Goal: Navigation & Orientation: Find specific page/section

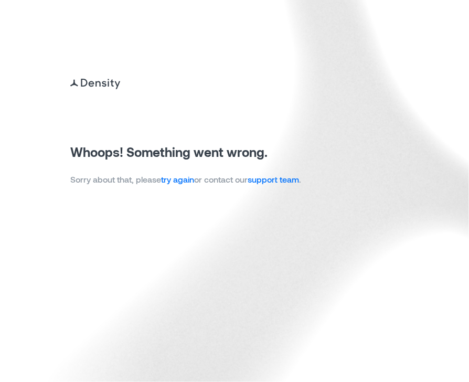
click at [176, 182] on link "try again" at bounding box center [177, 179] width 33 height 10
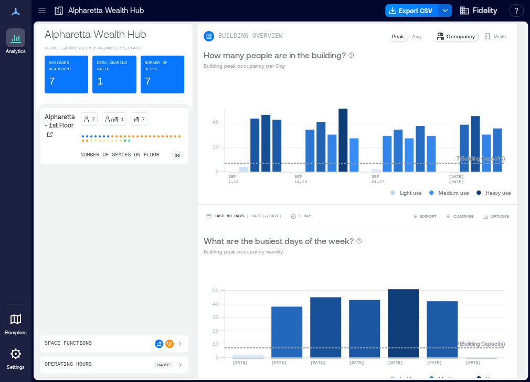
click at [41, 10] on icon at bounding box center [41, 10] width 7 height 1
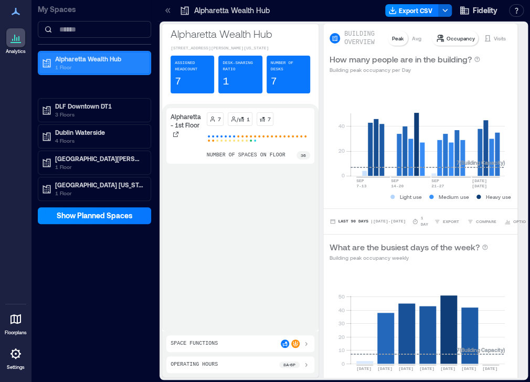
click at [73, 68] on p "1 Floor" at bounding box center [99, 67] width 88 height 8
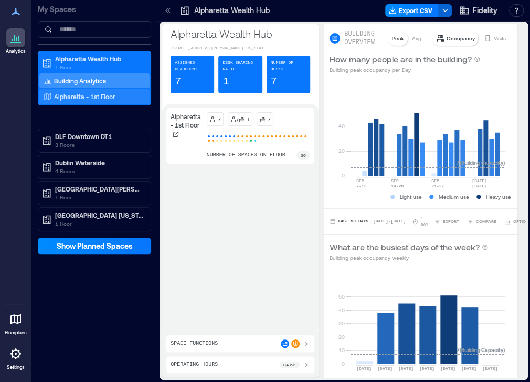
click at [82, 94] on p "Alpharetta - 1st Floor" at bounding box center [84, 96] width 61 height 8
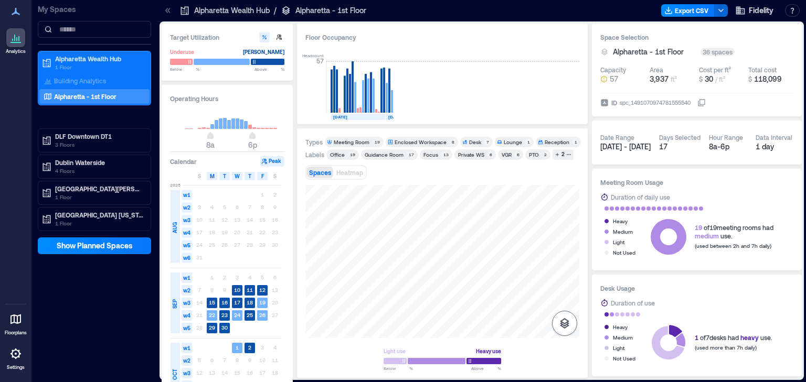
click at [469, 325] on icon "button" at bounding box center [564, 323] width 9 height 10
click at [469, 273] on icon "button" at bounding box center [564, 268] width 13 height 13
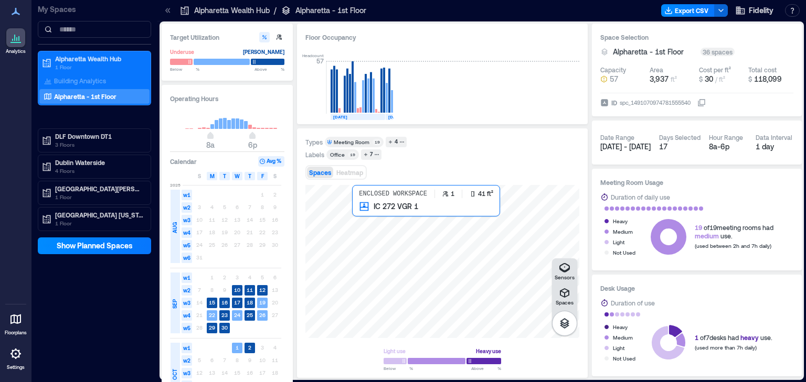
click at [357, 212] on div at bounding box center [442, 261] width 274 height 153
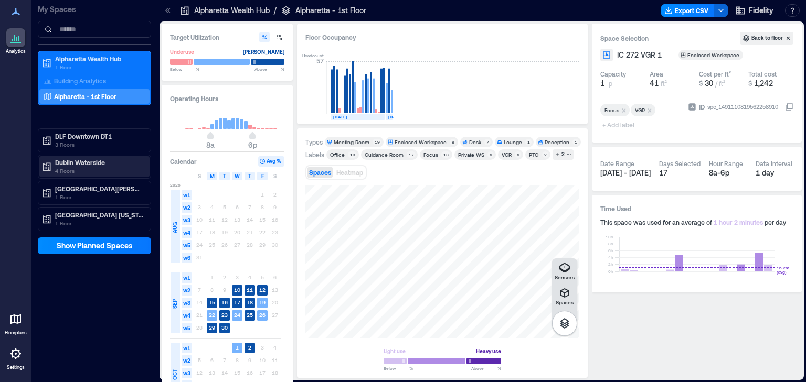
click at [65, 164] on p "Dublin Waterside" at bounding box center [99, 162] width 88 height 8
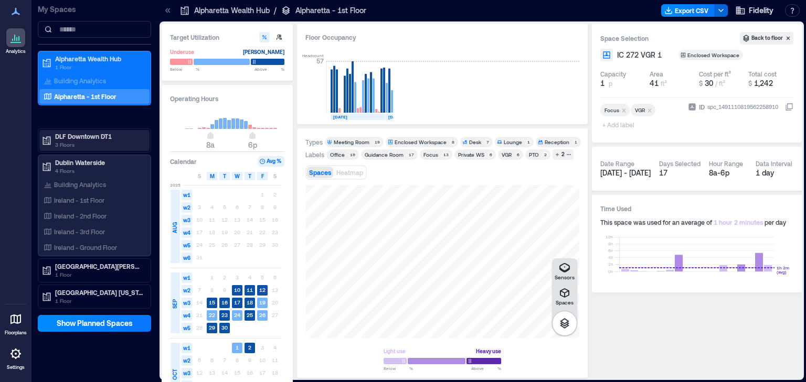
click at [67, 149] on div "DLF Downtown DT1 3 Floors" at bounding box center [94, 140] width 110 height 21
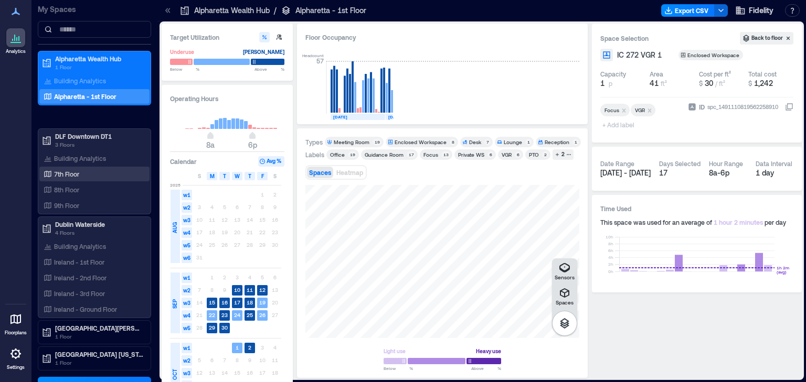
click at [68, 174] on p "7th Floor" at bounding box center [66, 174] width 25 height 8
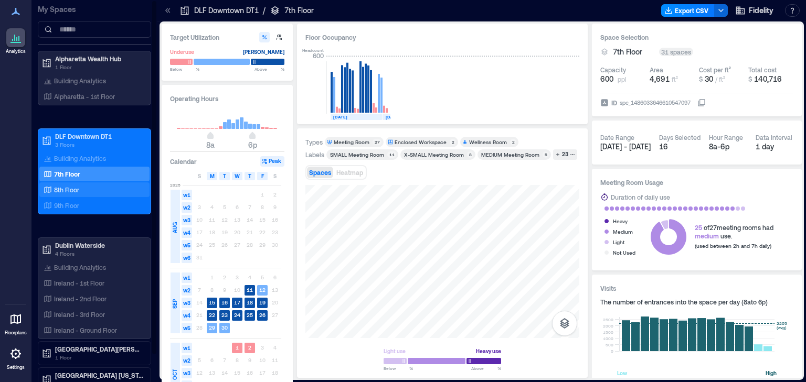
drag, startPoint x: 508, startPoint y: 258, endPoint x: 58, endPoint y: 190, distance: 454.8
click at [58, 190] on p "8th Floor" at bounding box center [66, 190] width 25 height 8
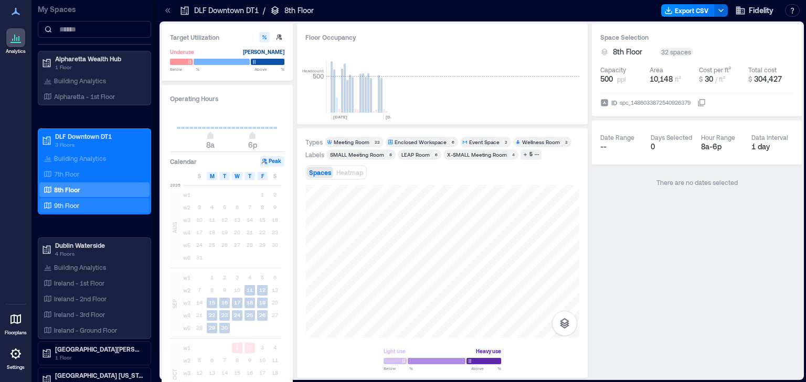
click at [66, 201] on p "9th Floor" at bounding box center [66, 205] width 25 height 8
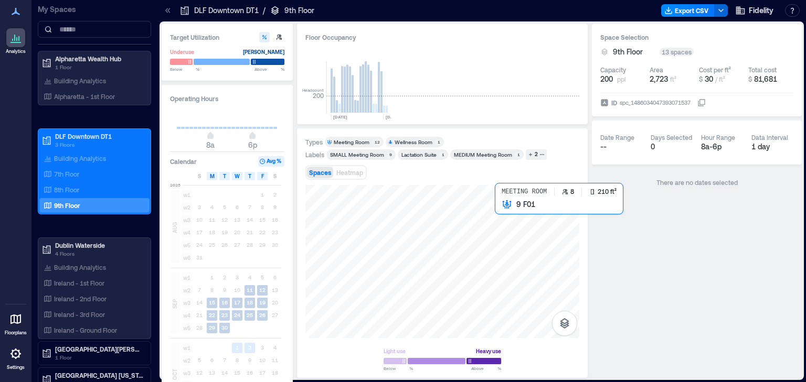
click at [469, 210] on div at bounding box center [442, 261] width 274 height 153
